Goal: Information Seeking & Learning: Learn about a topic

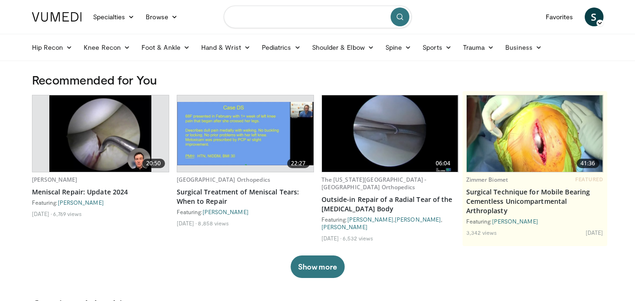
click at [278, 16] on input "Search topics, interventions" at bounding box center [318, 17] width 188 height 23
type input "**********"
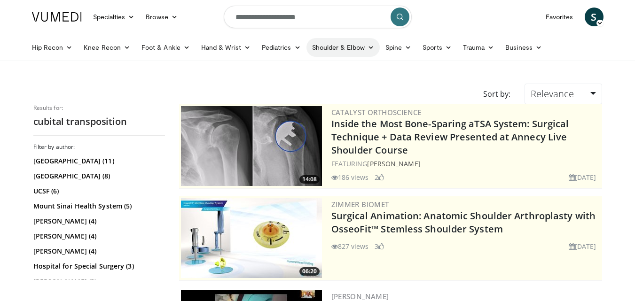
click at [370, 48] on icon at bounding box center [370, 47] width 7 height 7
click at [294, 69] on link "Elbow" at bounding box center [323, 69] width 112 height 15
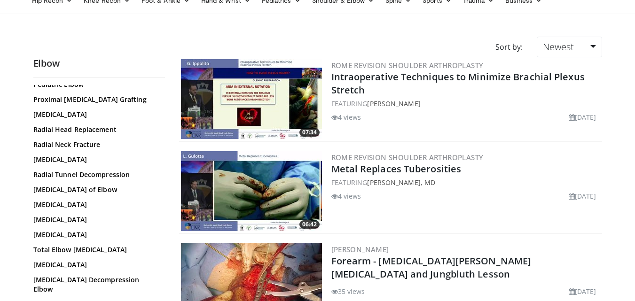
scroll to position [752, 0]
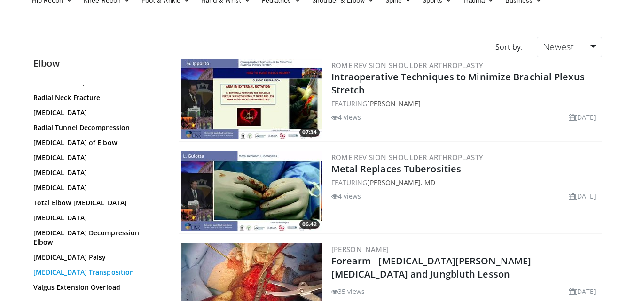
click at [93, 273] on link "[MEDICAL_DATA] Transposition" at bounding box center [96, 272] width 127 height 9
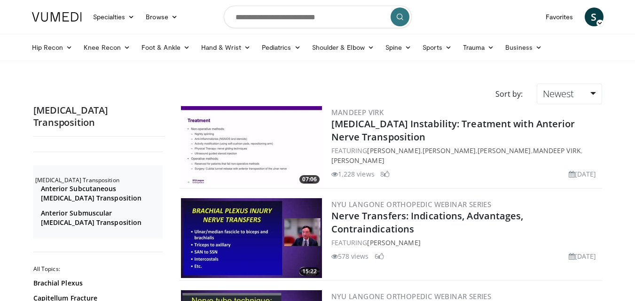
click at [252, 148] on img at bounding box center [251, 146] width 141 height 80
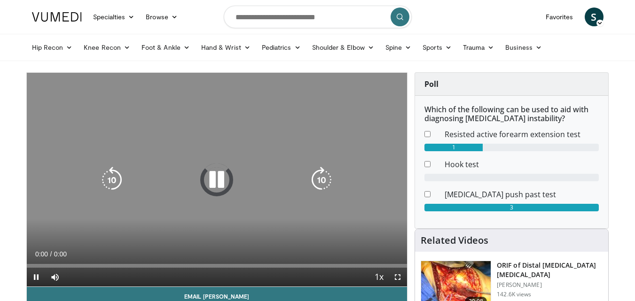
scroll to position [47, 0]
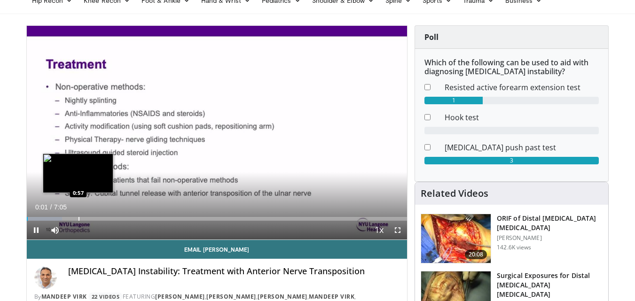
click at [78, 212] on div "Loaded : 9.31% 0:01 0:57" at bounding box center [217, 216] width 381 height 9
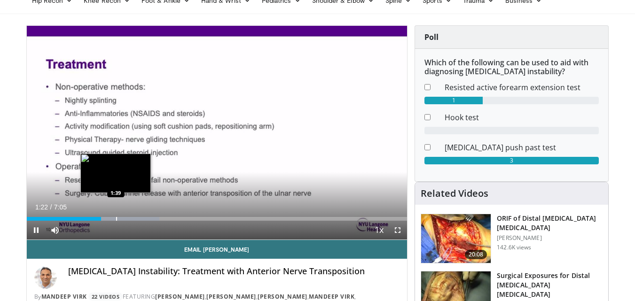
click at [116, 219] on div "Progress Bar" at bounding box center [116, 219] width 1 height 4
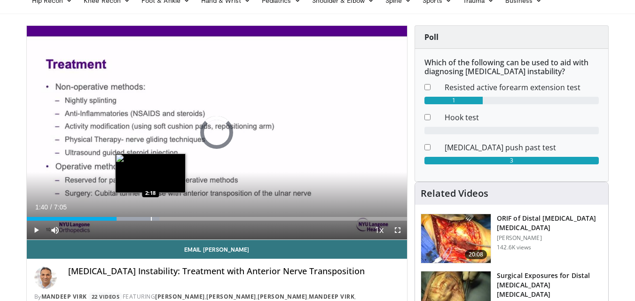
click at [151, 217] on div "Progress Bar" at bounding box center [151, 219] width 1 height 4
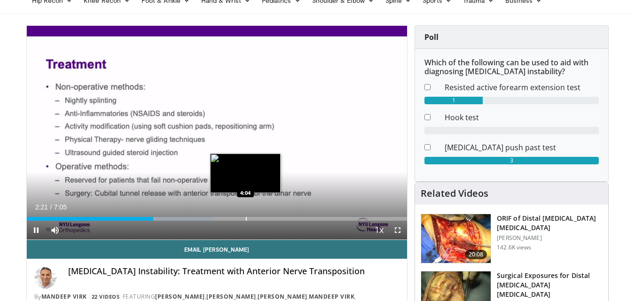
click at [245, 214] on div "Loaded : 48.94% 2:21 4:04" at bounding box center [217, 216] width 381 height 9
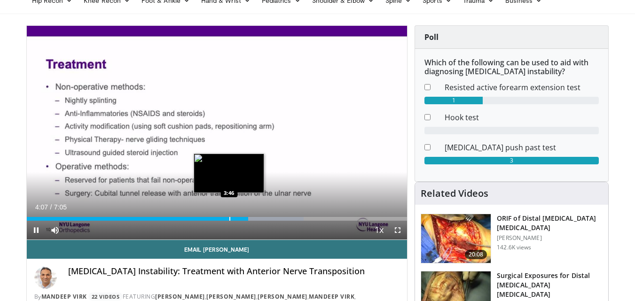
click at [229, 218] on div "Progress Bar" at bounding box center [229, 219] width 1 height 4
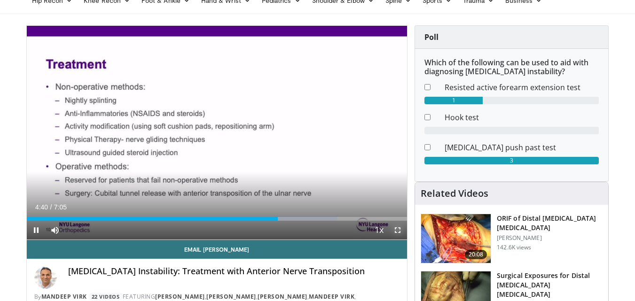
click at [395, 226] on span "Video Player" at bounding box center [397, 230] width 19 height 19
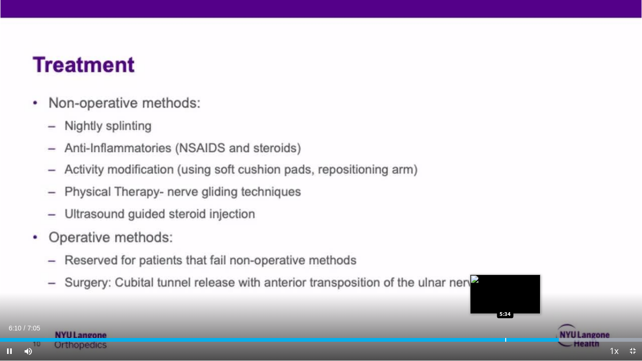
click at [505, 301] on div "Progress Bar" at bounding box center [505, 340] width 1 height 4
click at [507, 301] on div "Loaded : 100.00% 5:39 5:37" at bounding box center [321, 340] width 642 height 4
click at [505, 301] on div "Progress Bar" at bounding box center [505, 340] width 1 height 4
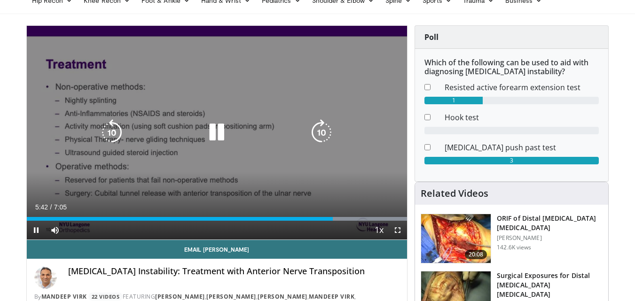
click at [221, 129] on icon "Video Player" at bounding box center [216, 132] width 26 height 26
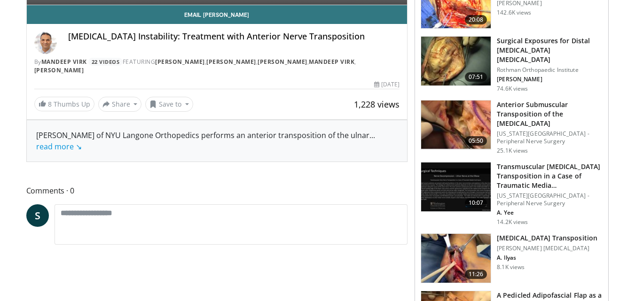
scroll to position [329, 0]
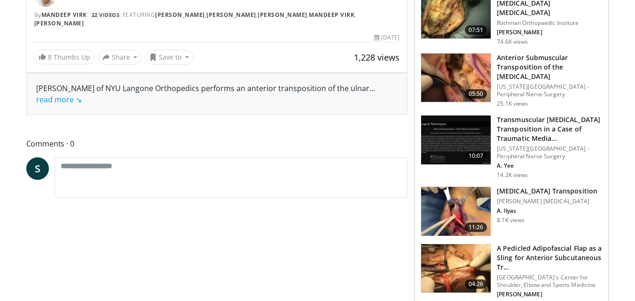
click at [471, 196] on img at bounding box center [456, 211] width 70 height 49
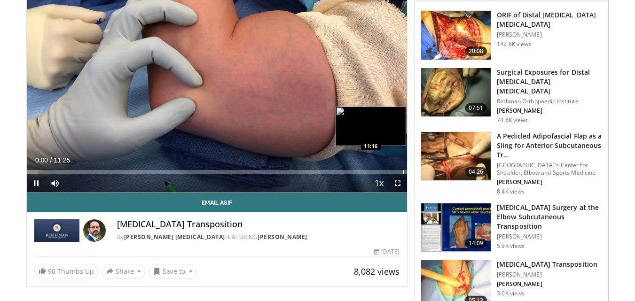
scroll to position [47, 0]
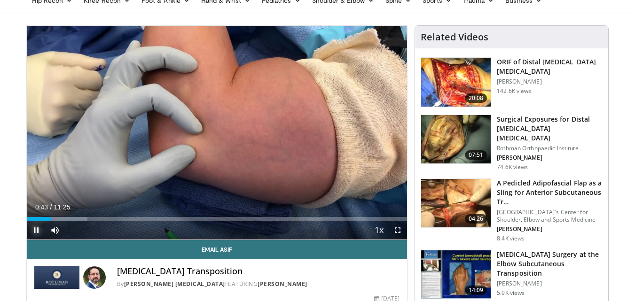
click at [37, 232] on span "Video Player" at bounding box center [36, 230] width 19 height 19
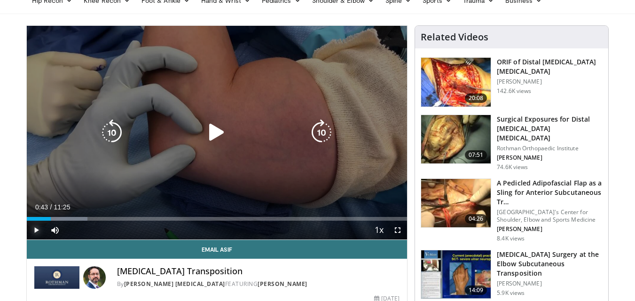
scroll to position [0, 0]
